Goal: Entertainment & Leisure: Consume media (video, audio)

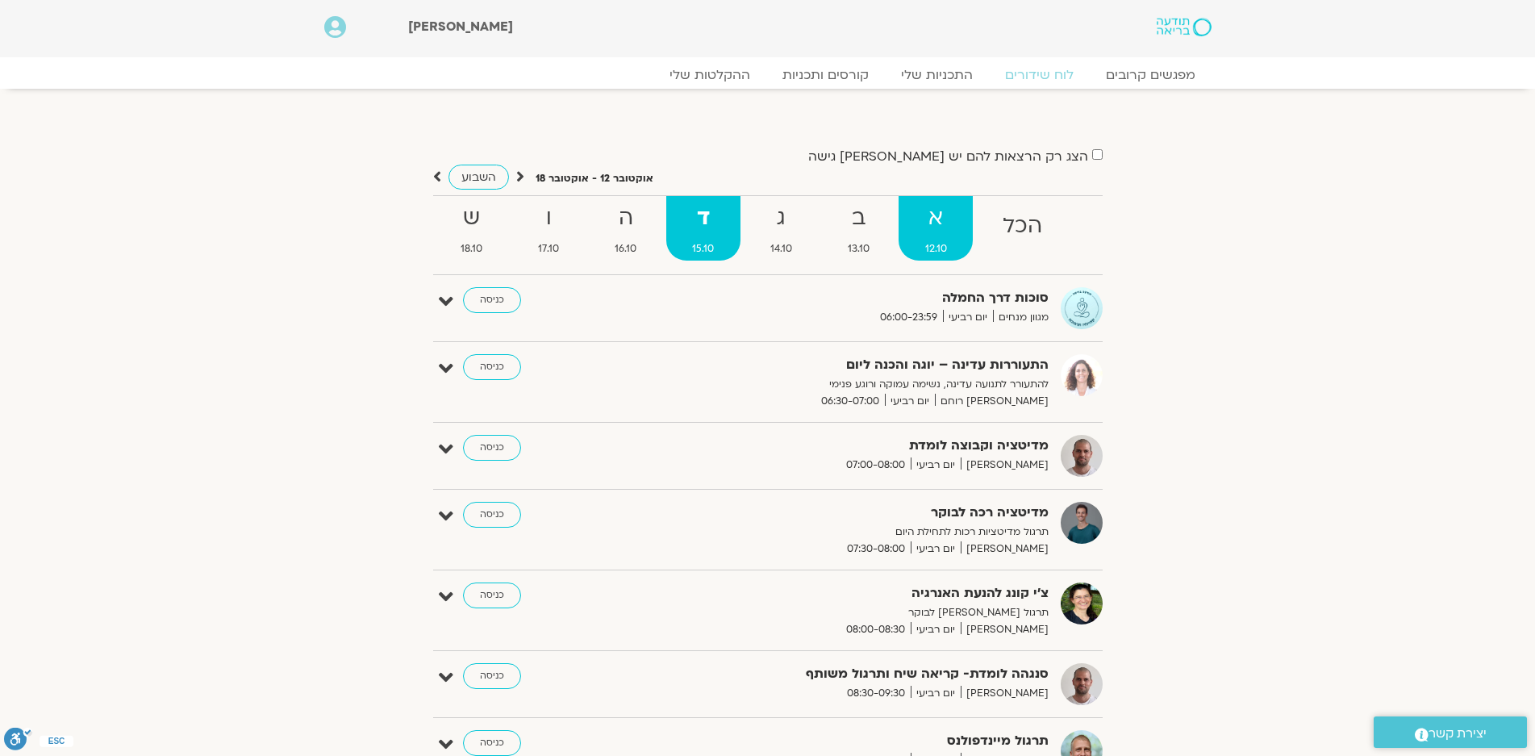
click at [923, 223] on strong "א" at bounding box center [936, 218] width 74 height 36
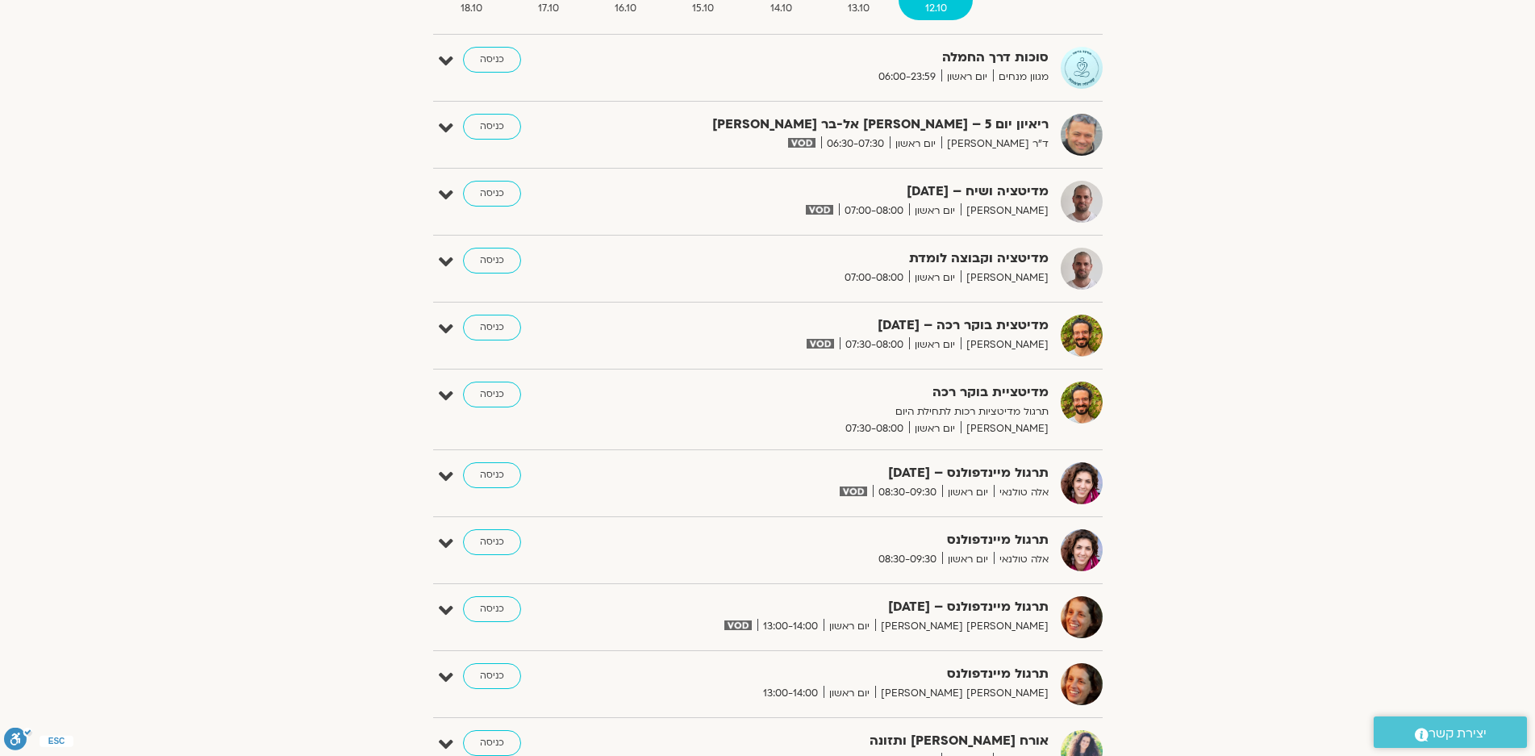
scroll to position [242, 0]
click at [492, 601] on link "כניסה" at bounding box center [492, 608] width 58 height 26
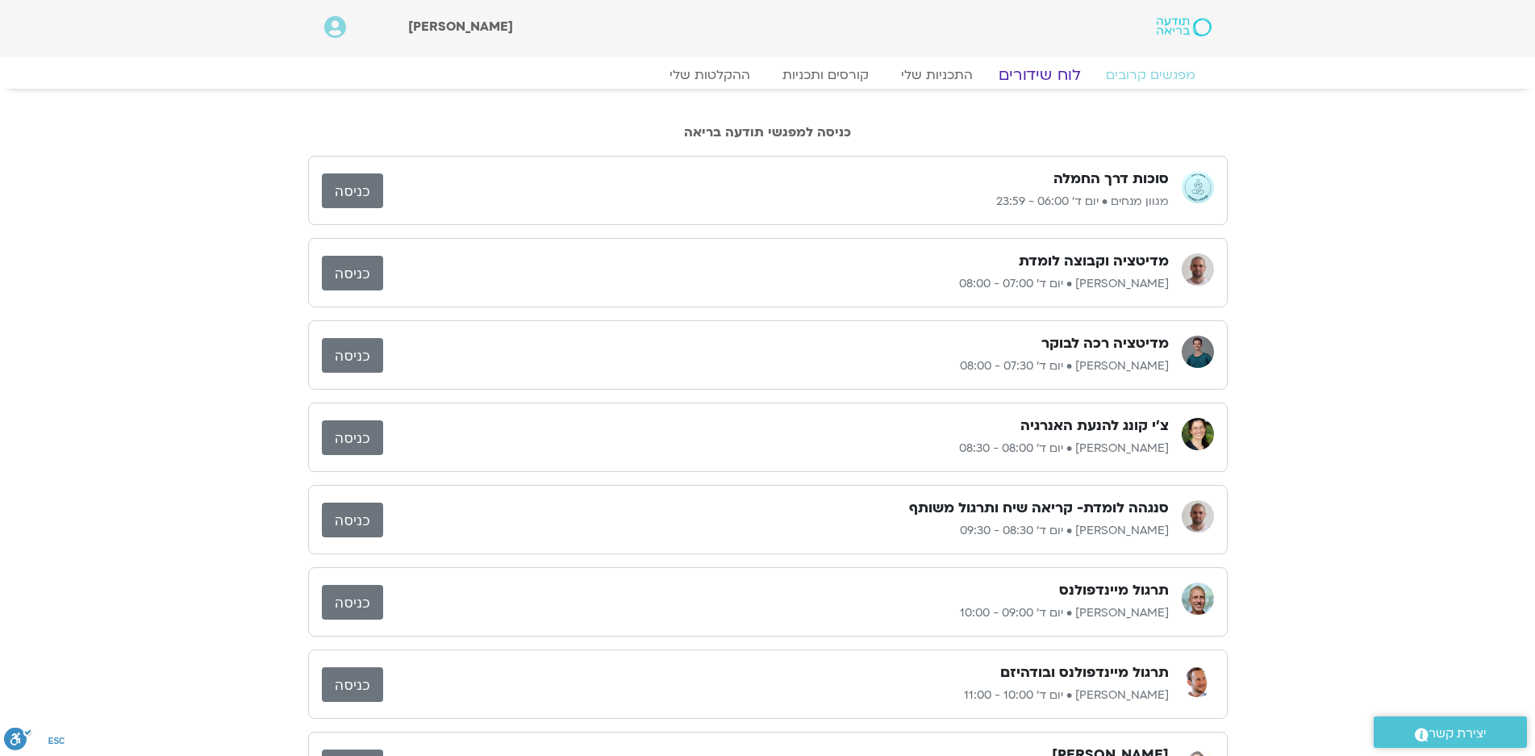
click at [1042, 81] on link "לוח שידורים" at bounding box center [1039, 74] width 121 height 19
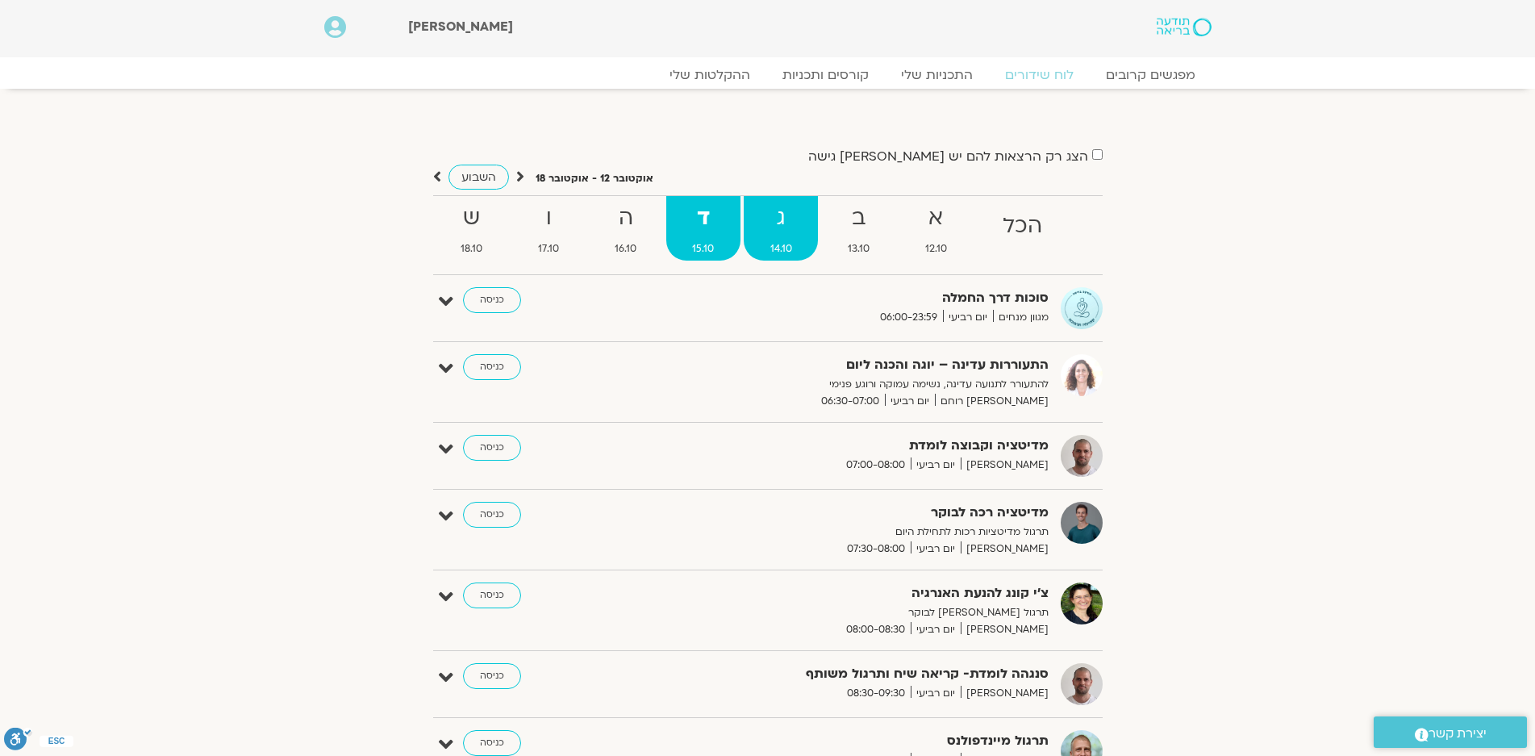
click at [784, 209] on strong "ג" at bounding box center [781, 218] width 74 height 36
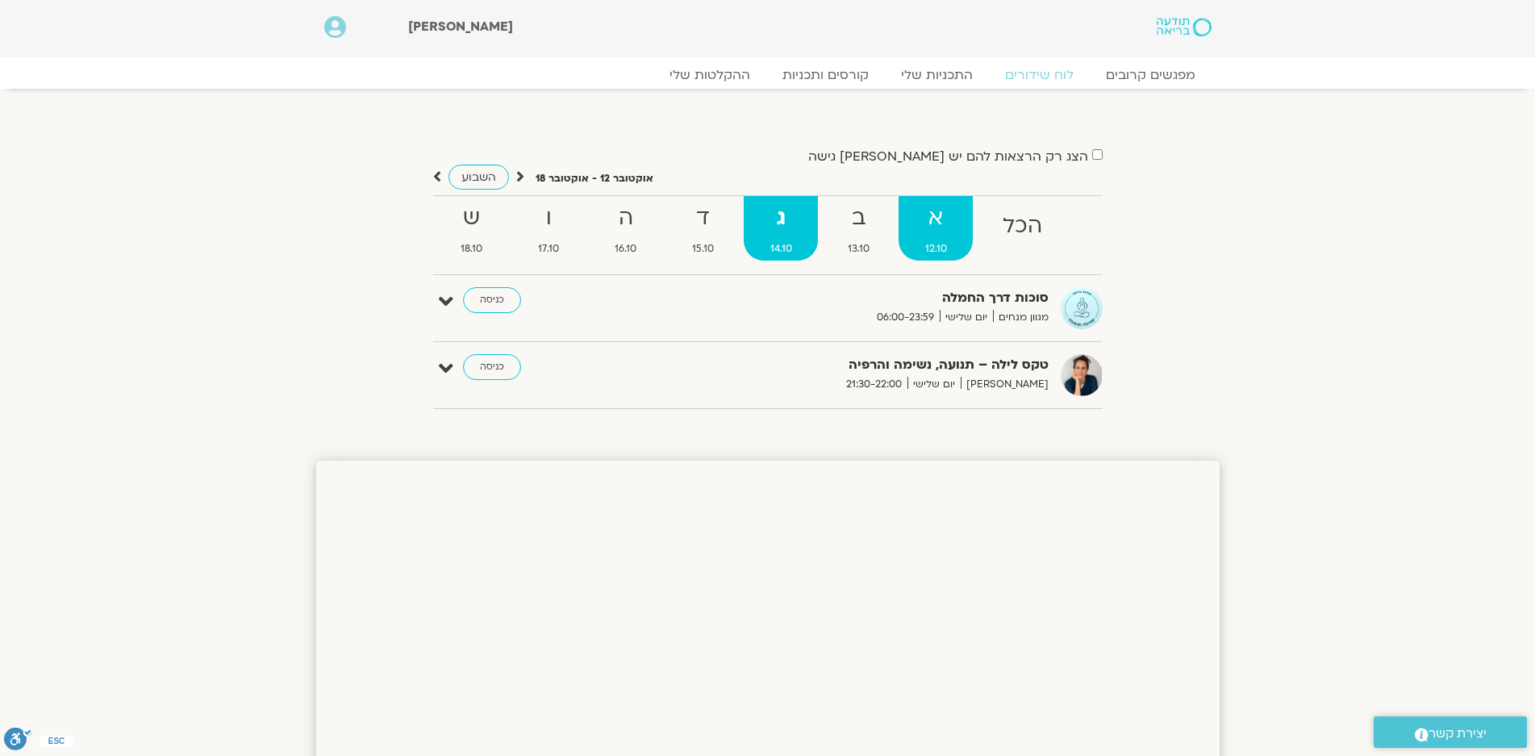
click at [925, 243] on span "12.10" at bounding box center [936, 248] width 74 height 17
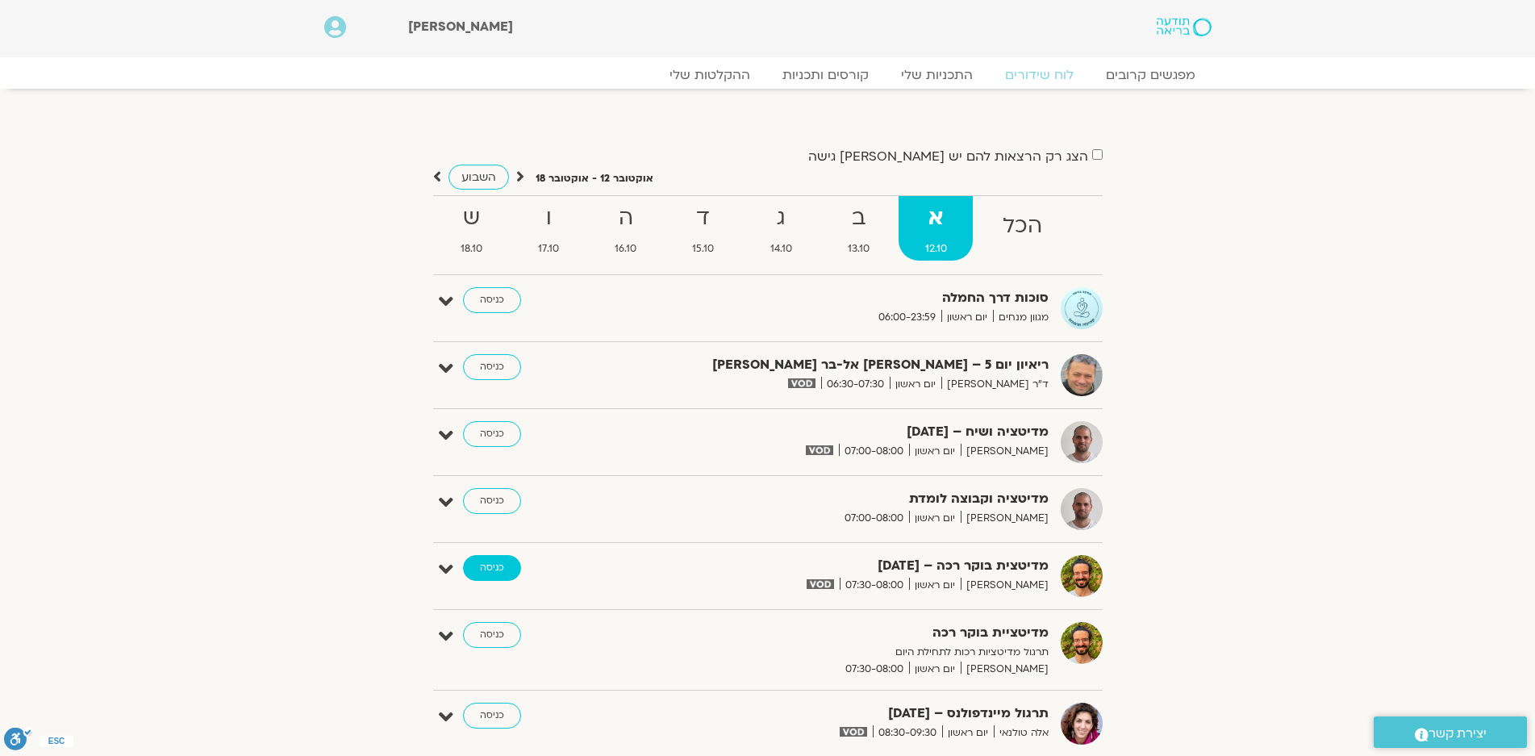
click at [489, 562] on link "כניסה" at bounding box center [492, 568] width 58 height 26
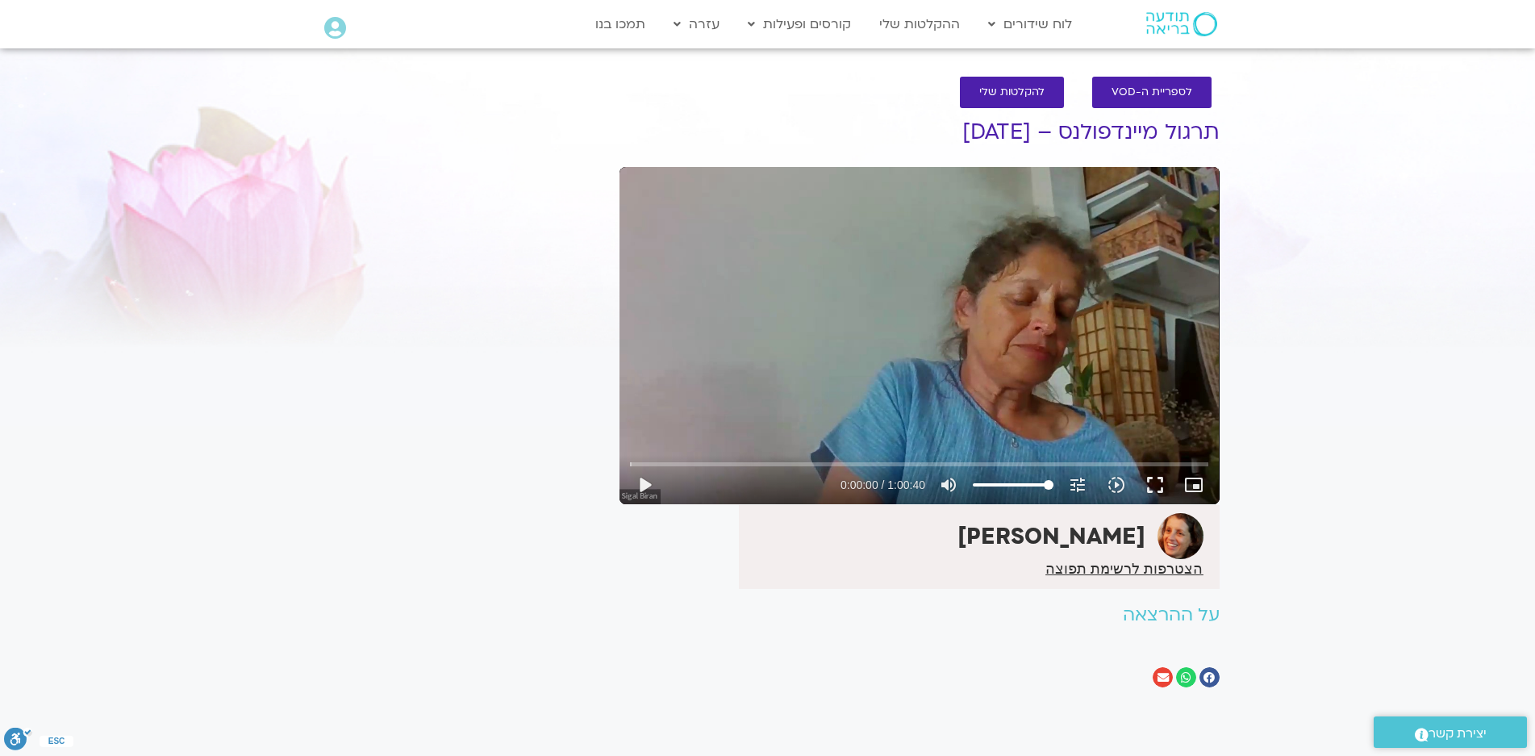
click at [930, 304] on div "Skip Ad play_arrow 0:00:00 / 1:00:40 volume_up Mute tune Resolution Auto 720p s…" at bounding box center [920, 335] width 600 height 337
click at [930, 304] on div "Skip Ad pause 0:00:01 / 1:00:40 volume_up Mute tune Resolution Auto 720p slow_m…" at bounding box center [920, 335] width 600 height 337
click at [930, 304] on div "Skip Ad play_arrow 0:00:01 / 1:00:40 volume_up Mute tune Resolution Auto 720p s…" at bounding box center [920, 335] width 600 height 337
click at [1038, 316] on div "Skip Ad pause 0:00:11 / 1:00:40 volume_up Mute tune Resolution Auto 720p slow_m…" at bounding box center [920, 335] width 600 height 337
type input "11.247648"
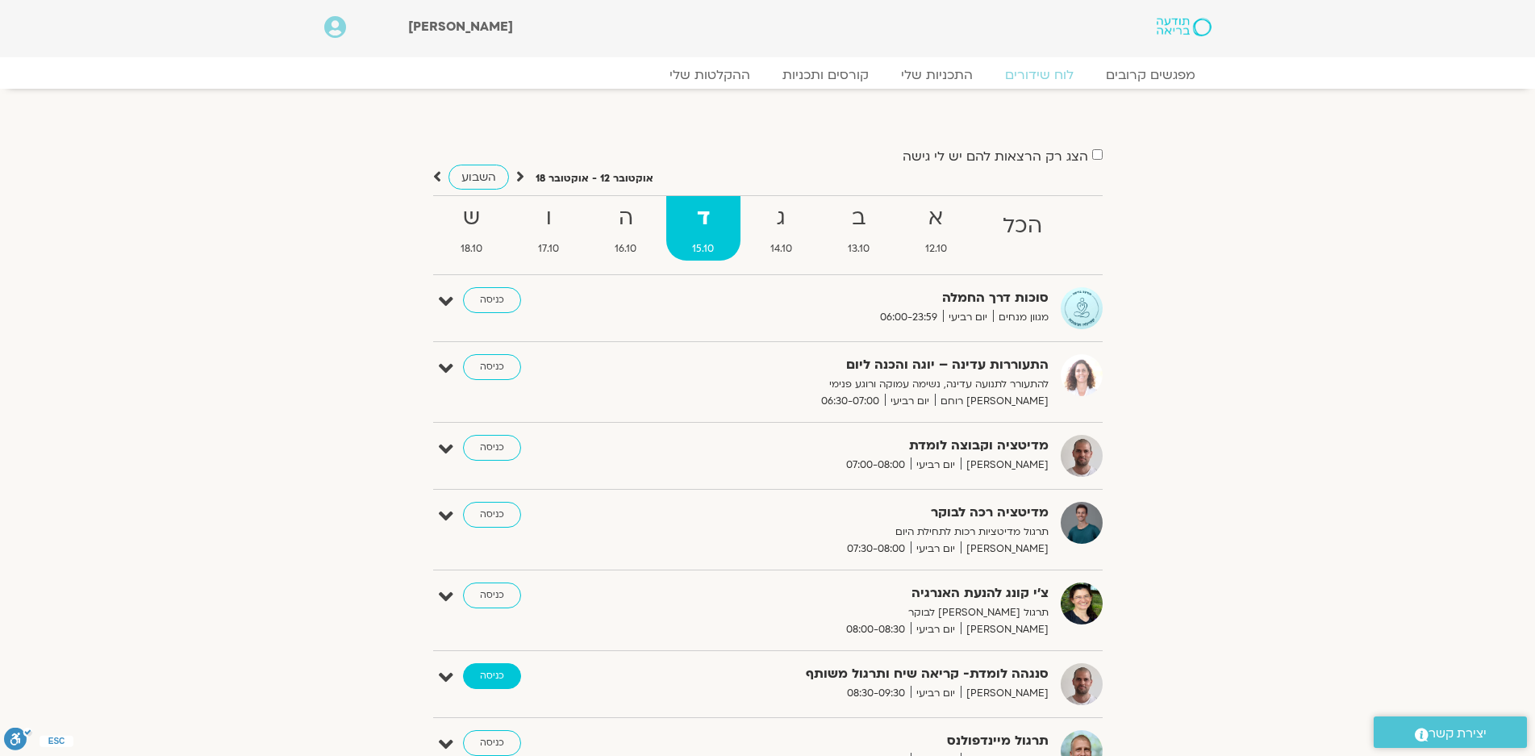
click at [496, 669] on link "כניסה" at bounding box center [492, 676] width 58 height 26
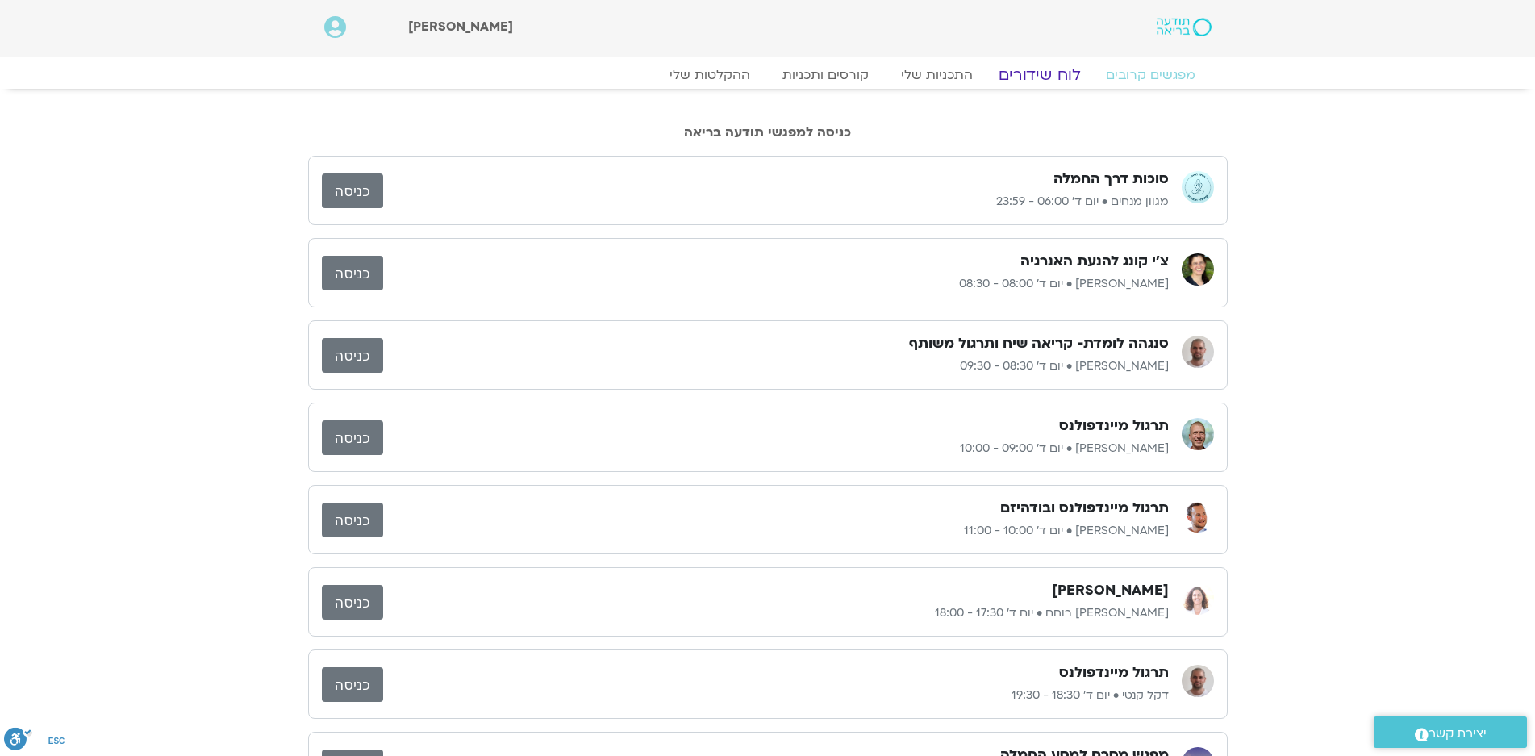
click at [1063, 81] on link "לוח שידורים" at bounding box center [1039, 74] width 121 height 19
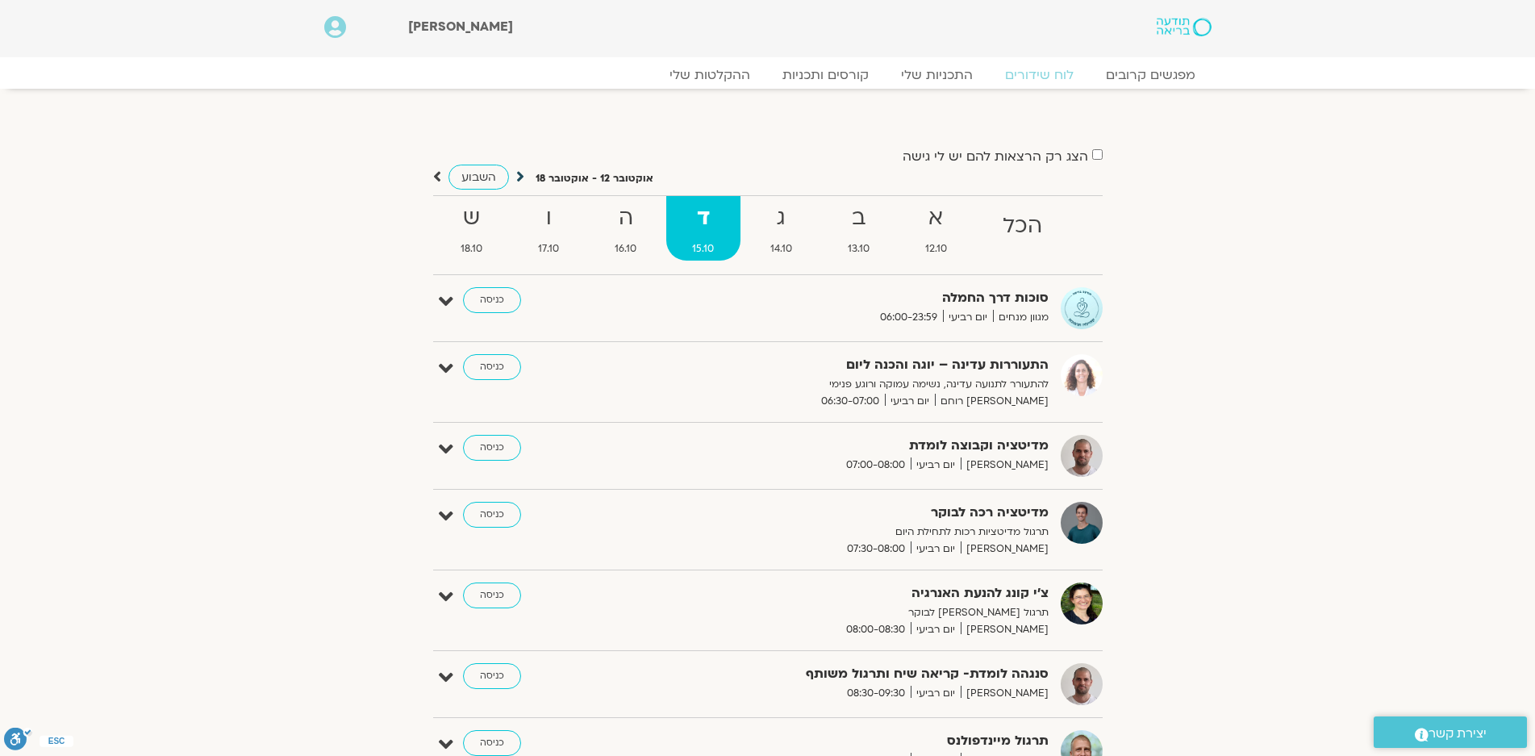
click at [518, 177] on icon at bounding box center [520, 177] width 8 height 16
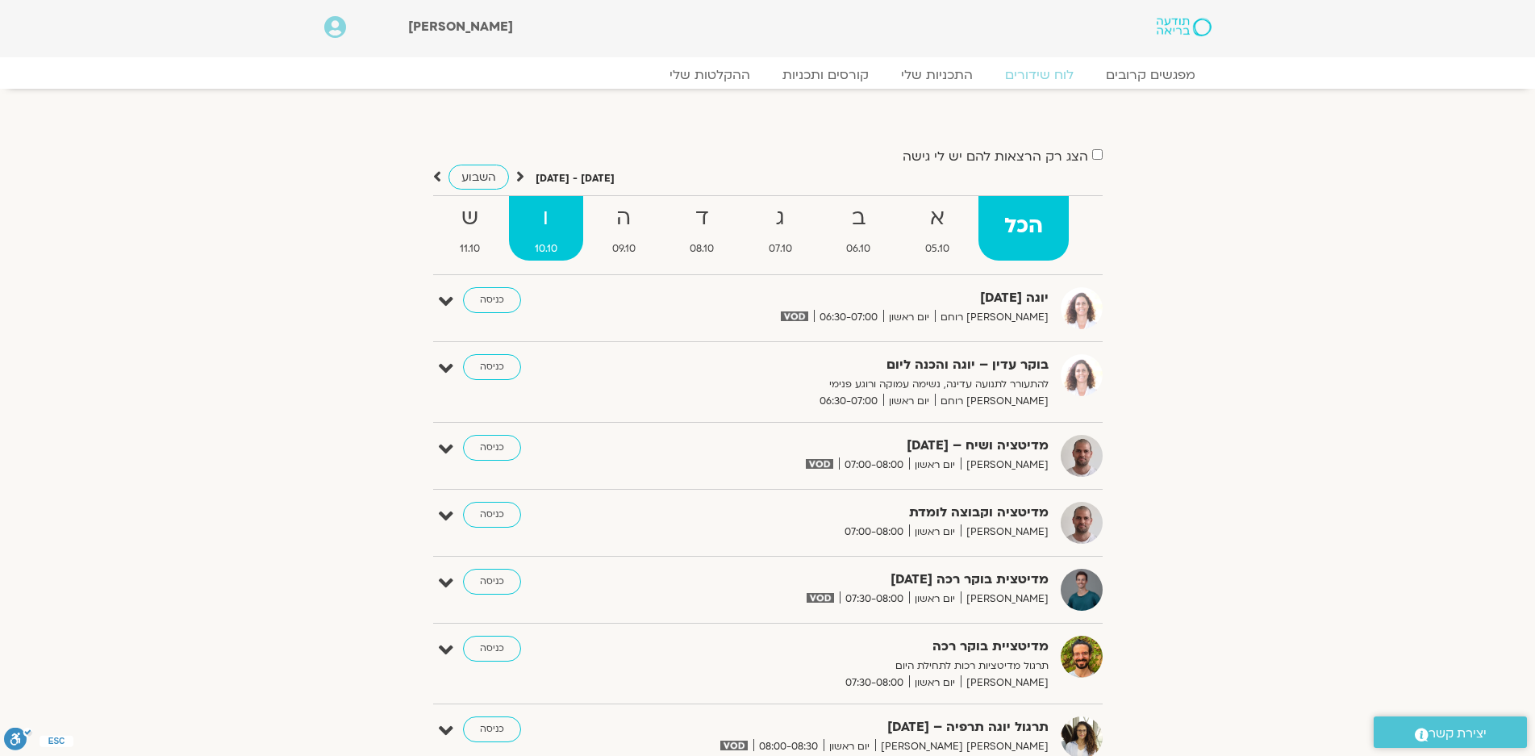
click at [544, 219] on strong "ו" at bounding box center [546, 218] width 74 height 36
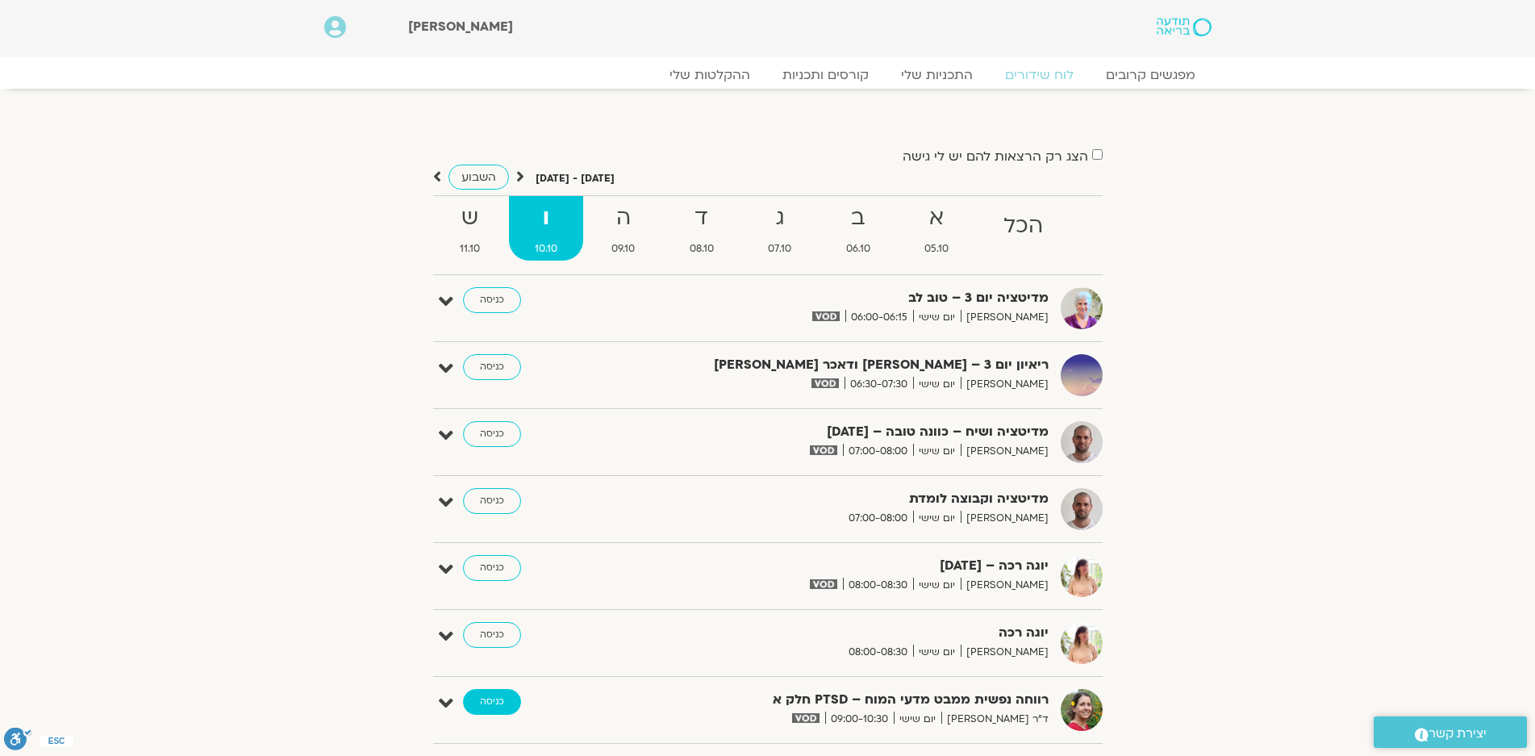
click at [508, 693] on link "כניסה" at bounding box center [492, 702] width 58 height 26
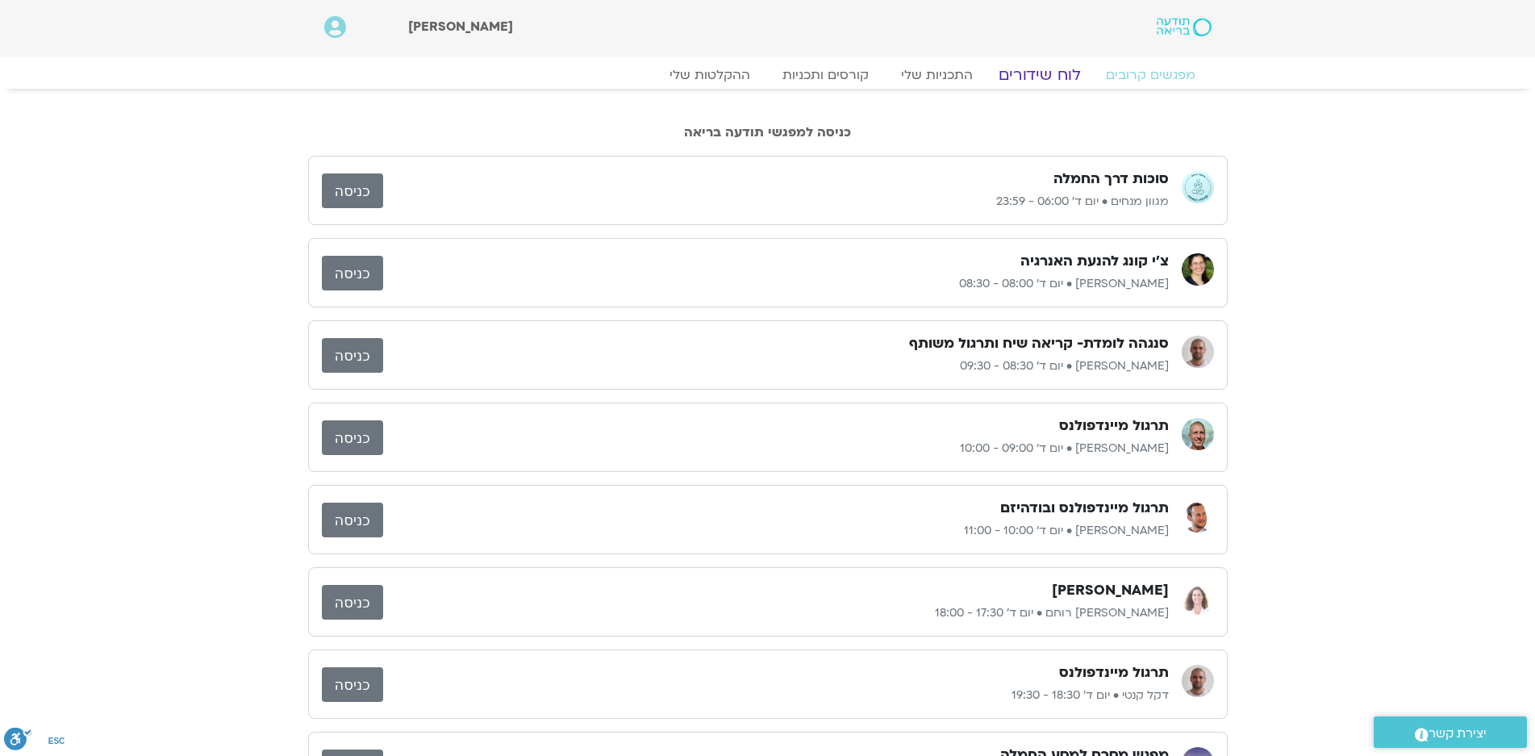
click at [1055, 70] on link "לוח שידורים" at bounding box center [1039, 74] width 121 height 19
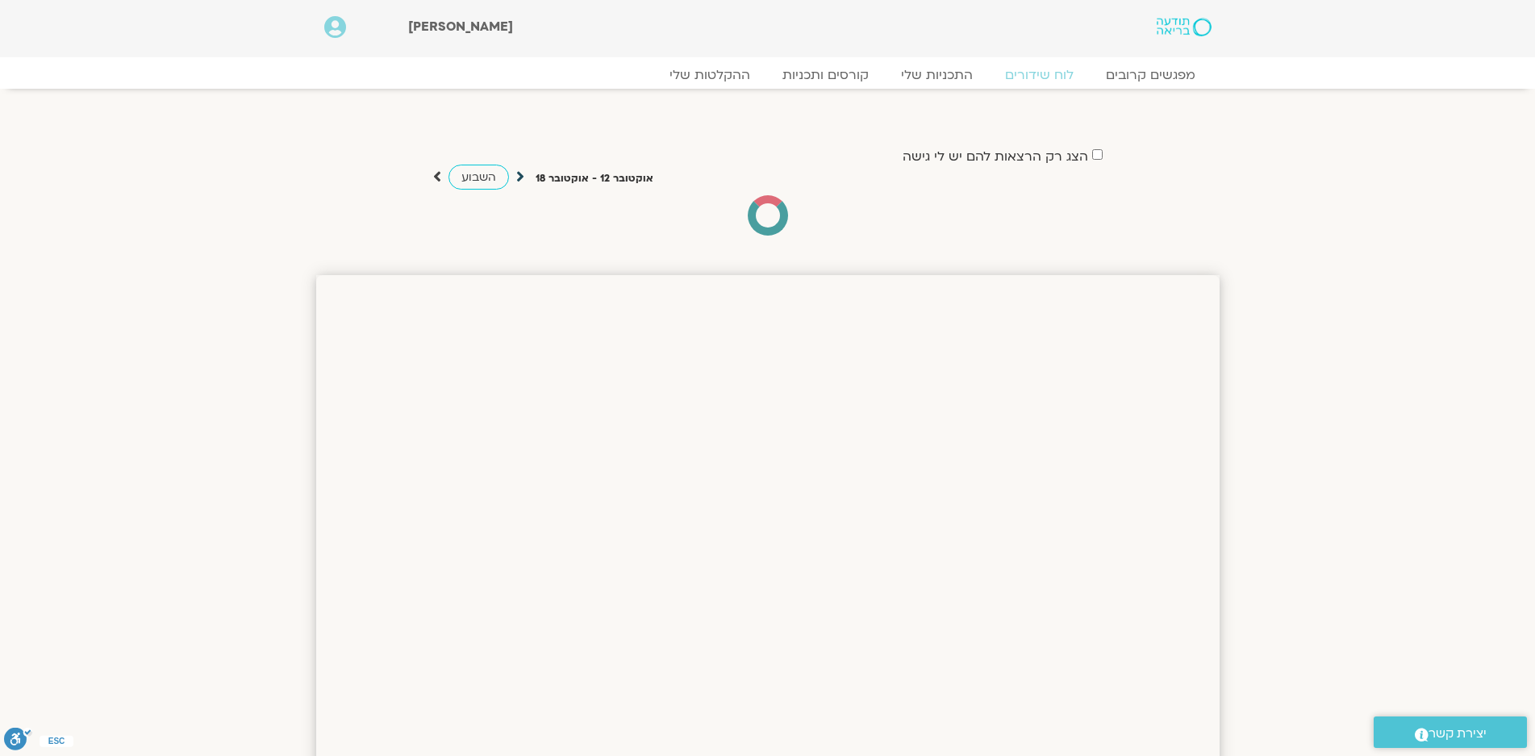
click at [519, 176] on icon at bounding box center [520, 177] width 8 height 16
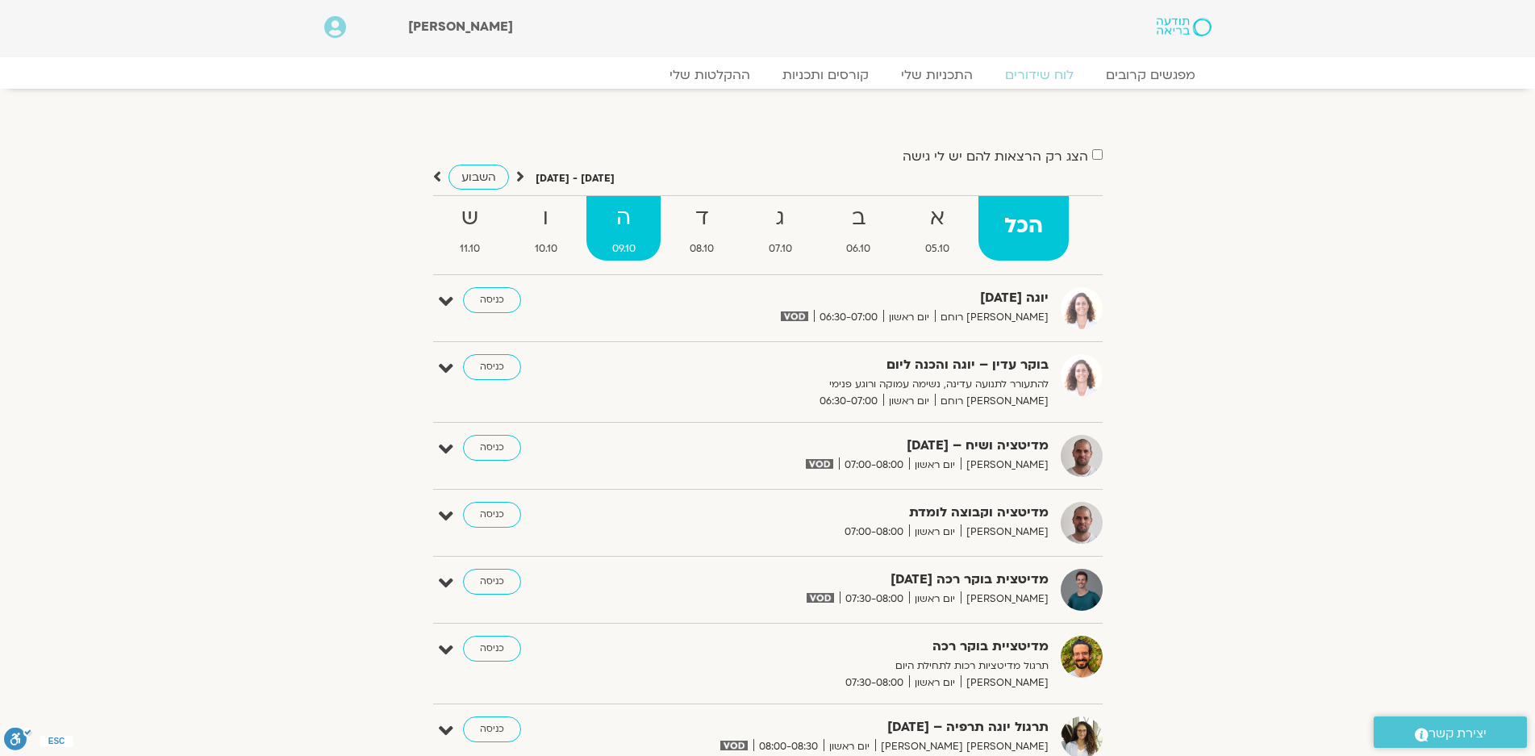
click at [623, 222] on strong "ה" at bounding box center [624, 218] width 75 height 36
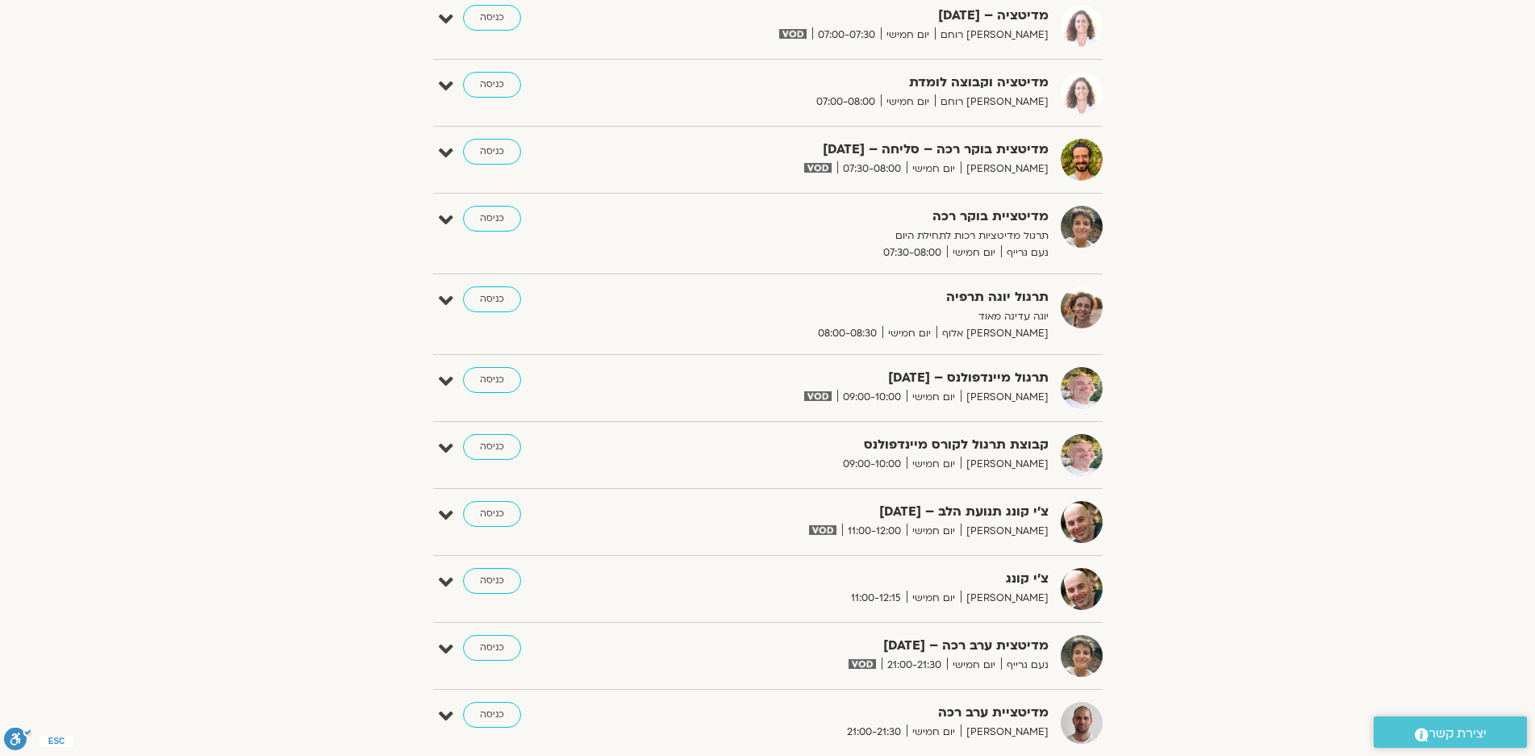
scroll to position [565, 0]
click at [489, 374] on link "כניסה" at bounding box center [492, 379] width 58 height 26
